Goal: Task Accomplishment & Management: Manage account settings

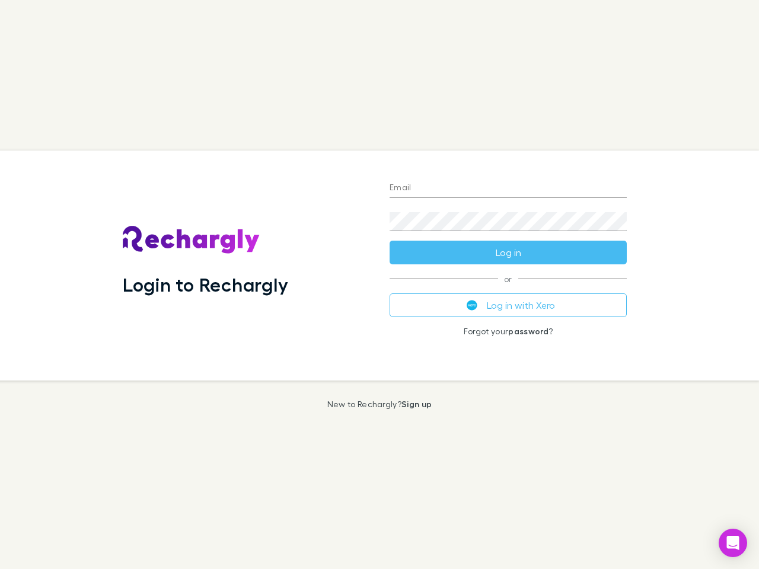
click at [379, 285] on div "Login to Rechargly" at bounding box center [246, 266] width 267 height 230
click at [508, 188] on input "Email" at bounding box center [507, 188] width 237 height 19
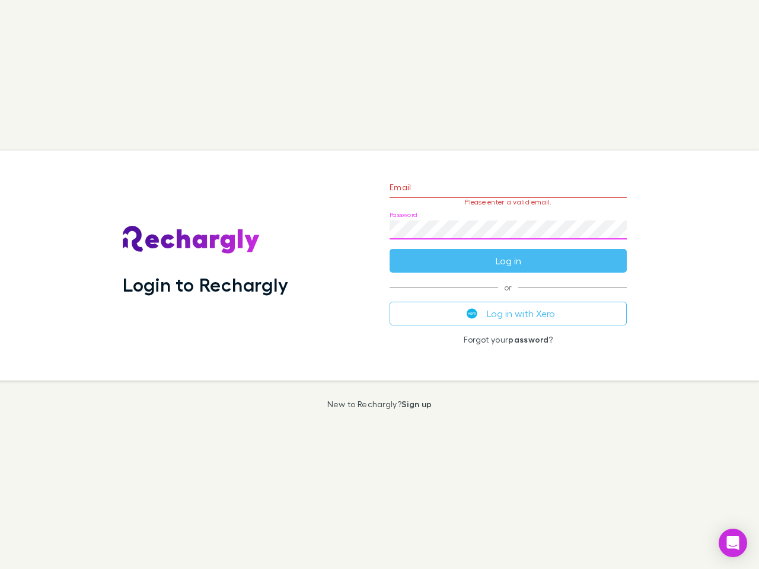
click at [508, 253] on form "Email Please enter a valid email. Password Log in" at bounding box center [507, 221] width 237 height 103
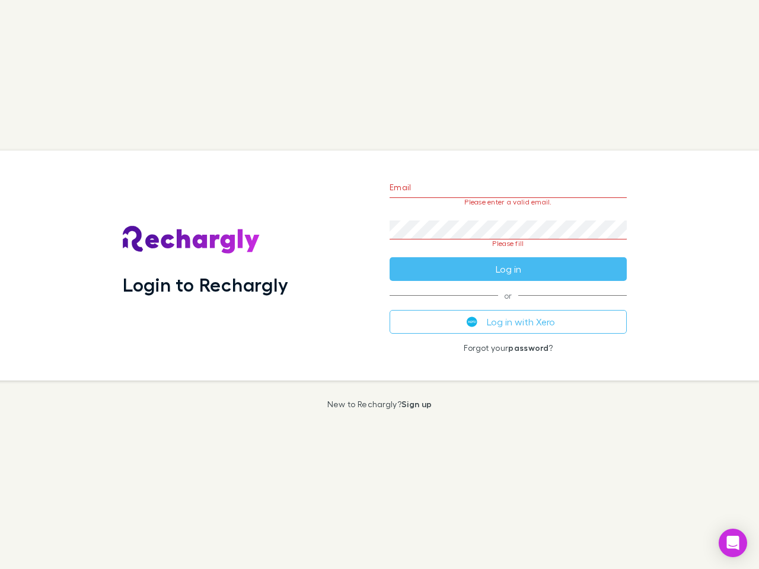
click at [508, 305] on div "Email Please enter a valid email. Password Please fill Log in or Log in with Xe…" at bounding box center [508, 266] width 256 height 230
click at [733, 543] on icon "Open Intercom Messenger" at bounding box center [733, 543] width 12 height 14
